Goal: Check status: Check status

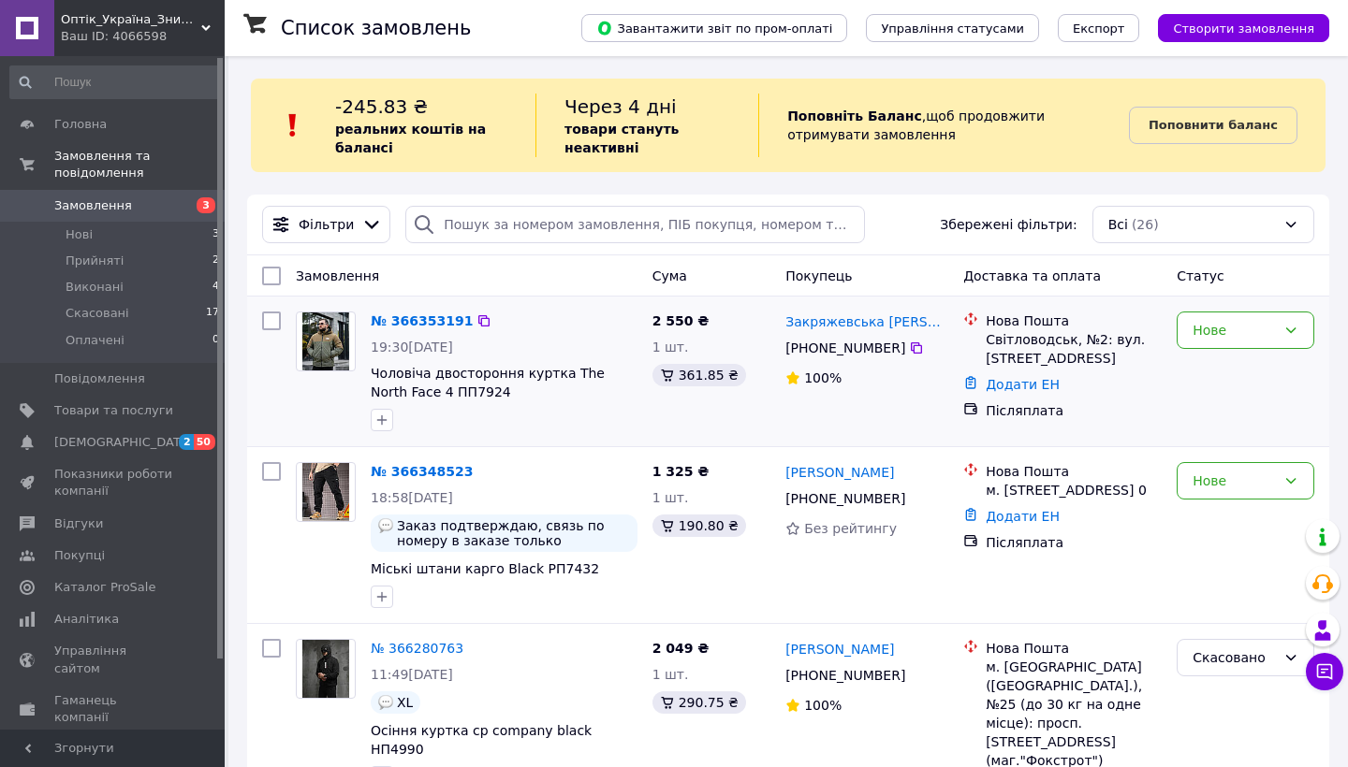
click at [595, 333] on div "№ 366353191 19:30[DATE] Чоловіча двостороння куртка The North Face 4 ПП7924" at bounding box center [504, 371] width 282 height 135
click at [584, 338] on div "19:30[DATE]" at bounding box center [504, 347] width 267 height 19
click at [619, 417] on div at bounding box center [504, 420] width 274 height 30
click at [415, 319] on link "№ 366353191" at bounding box center [422, 321] width 102 height 15
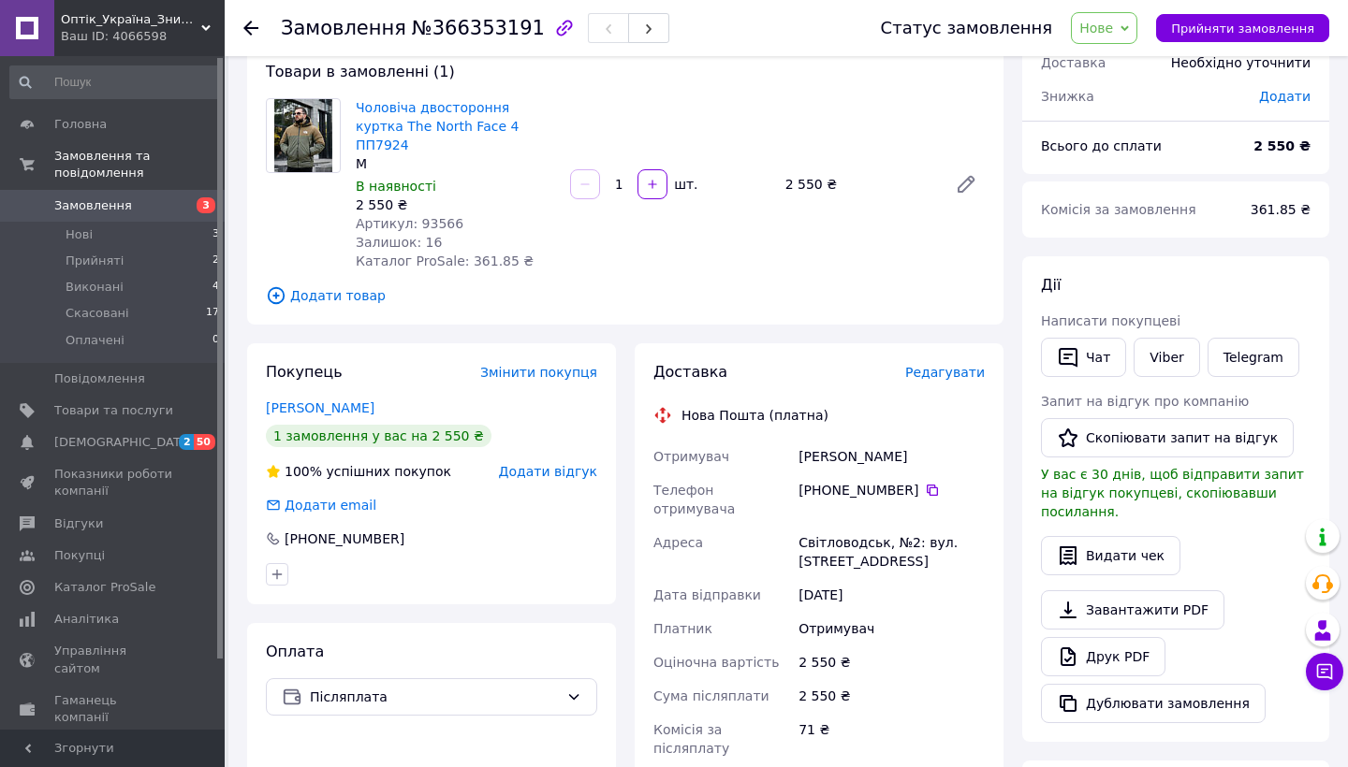
scroll to position [100, 0]
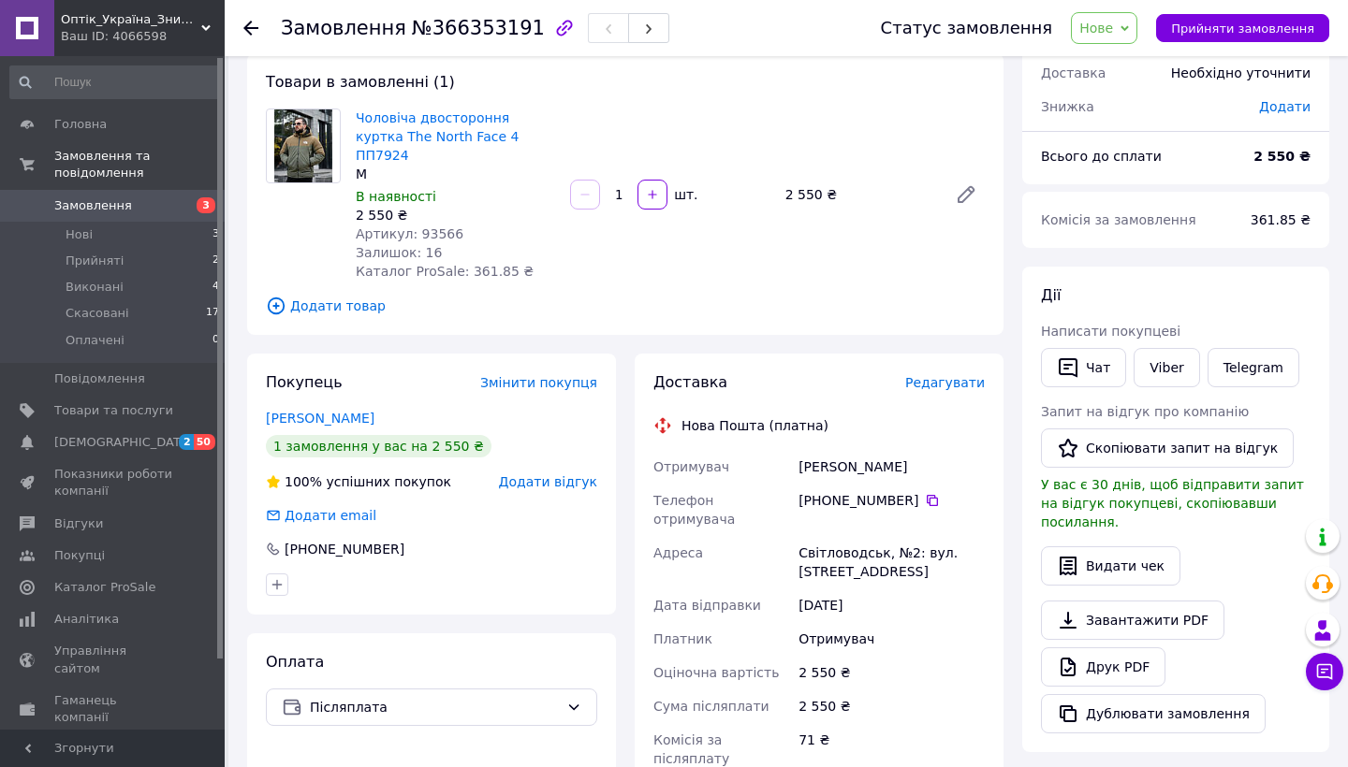
click at [250, 30] on icon at bounding box center [250, 28] width 15 height 15
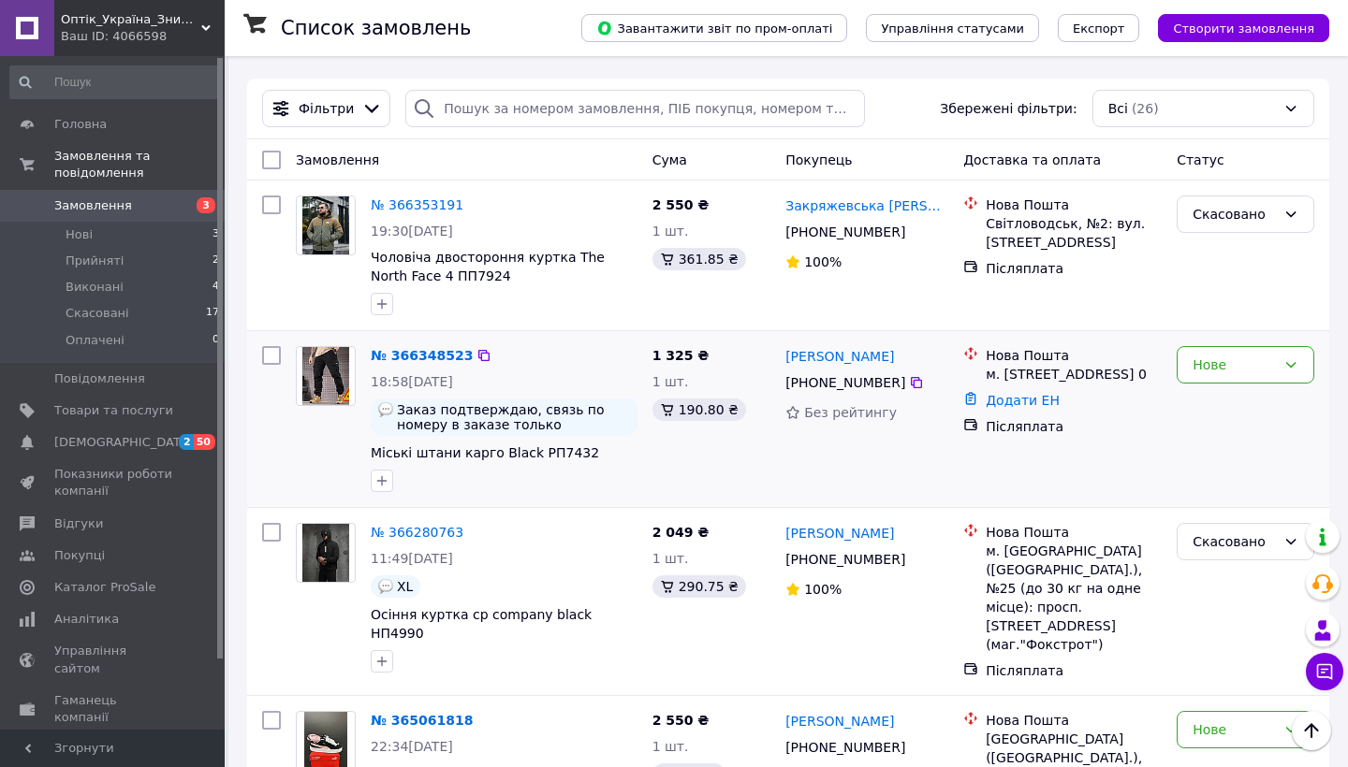
scroll to position [114, 0]
click at [444, 360] on link "№ 366348523" at bounding box center [422, 357] width 102 height 15
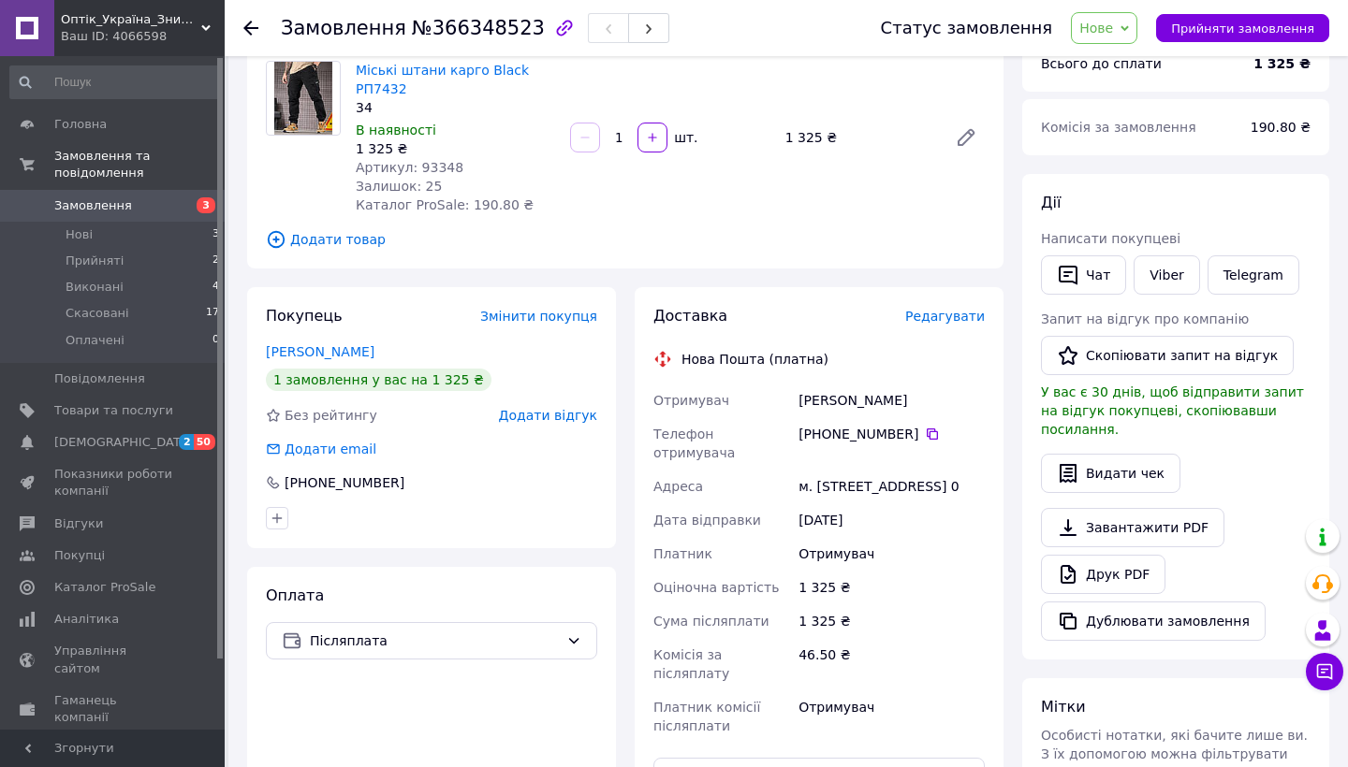
scroll to position [206, 0]
